Goal: Information Seeking & Learning: Learn about a topic

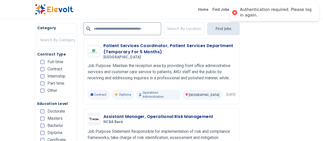
scroll to position [165, 0]
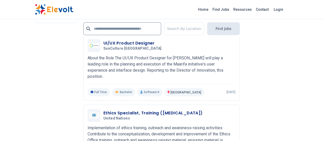
scroll to position [1120, 0]
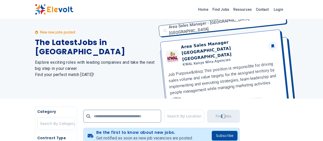
scroll to position [0, 0]
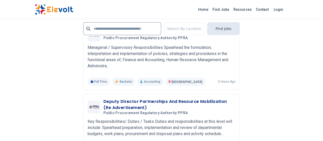
scroll to position [1088, 0]
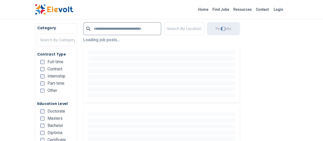
scroll to position [0, 0]
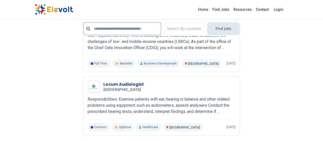
scroll to position [1081, 0]
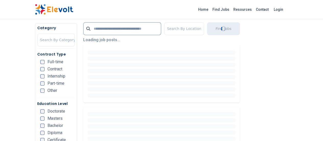
scroll to position [0, 0]
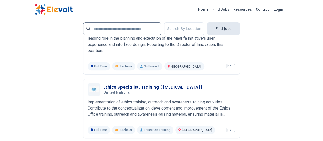
scroll to position [1055, 0]
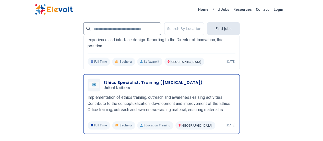
click at [150, 86] on h5 "United Nations" at bounding box center [151, 88] width 97 height 5
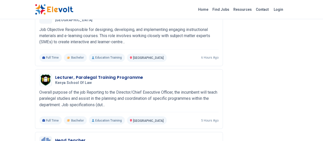
scroll to position [456, 0]
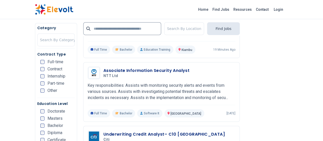
scroll to position [1039, 0]
